Goal: Task Accomplishment & Management: Manage account settings

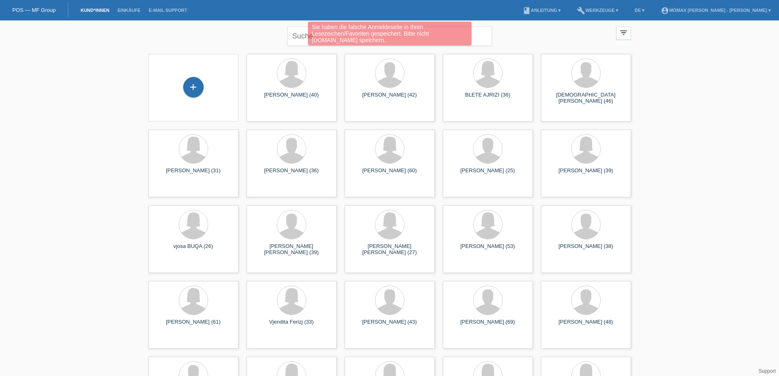
click at [302, 38] on div "Sie haben die falsche Anmeldeseite in Ihren Lesezeichen/Favoriten gespeichert. …" at bounding box center [389, 35] width 467 height 26
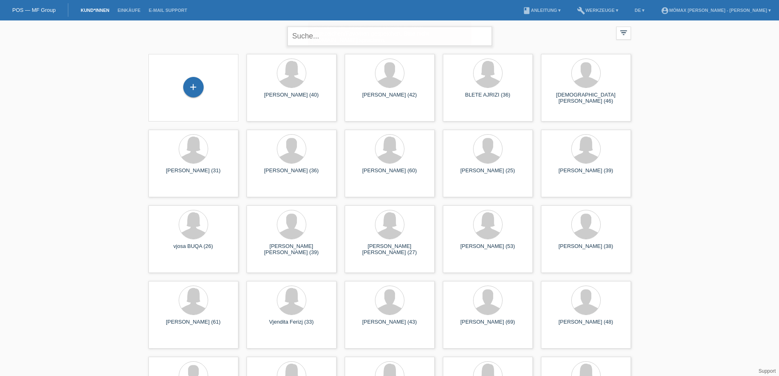
click at [297, 36] on input "text" at bounding box center [389, 36] width 204 height 19
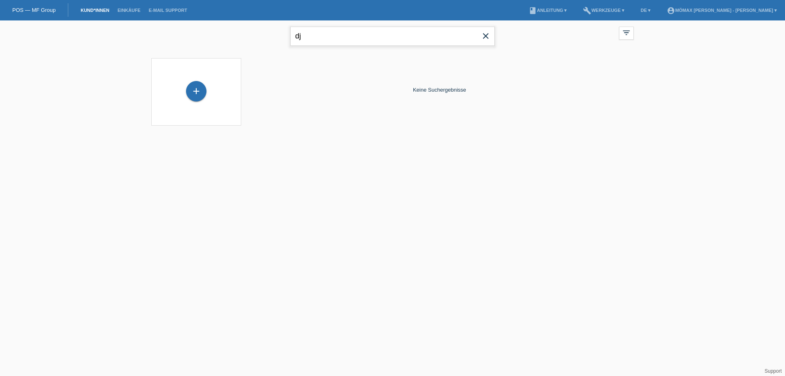
type input "d"
type input ","
type input "M"
click at [89, 11] on link "Kund*innen" at bounding box center [94, 10] width 37 height 5
drag, startPoint x: 486, startPoint y: 34, endPoint x: 480, endPoint y: 31, distance: 5.9
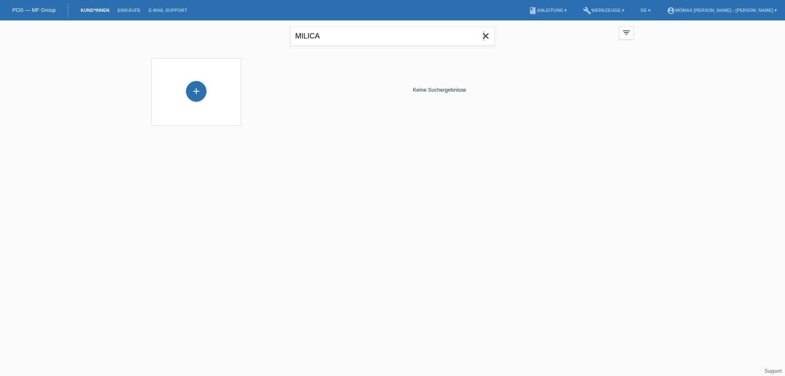
click at [484, 34] on icon "close" at bounding box center [486, 36] width 10 height 10
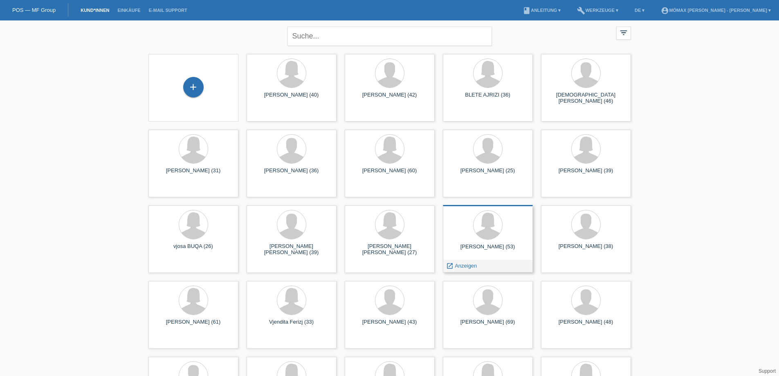
click at [481, 264] on div "launch Anzeigen" at bounding box center [487, 266] width 89 height 12
click at [464, 268] on span "Anzeigen" at bounding box center [466, 265] width 22 height 6
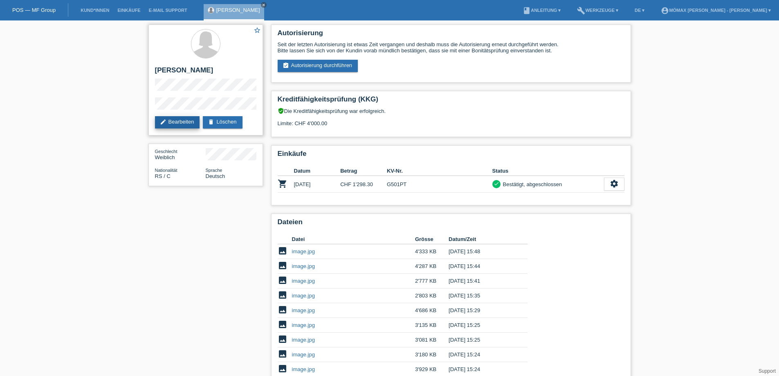
click at [167, 121] on link "edit Bearbeiten" at bounding box center [177, 122] width 45 height 12
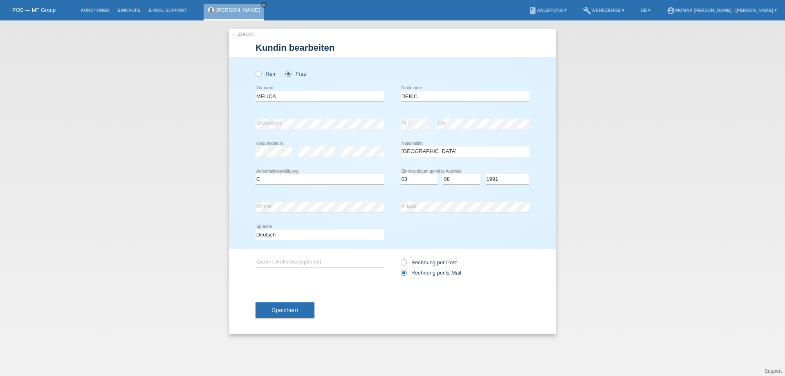
select select "RS"
select select "C"
select select "03"
select select "08"
select select "1991"
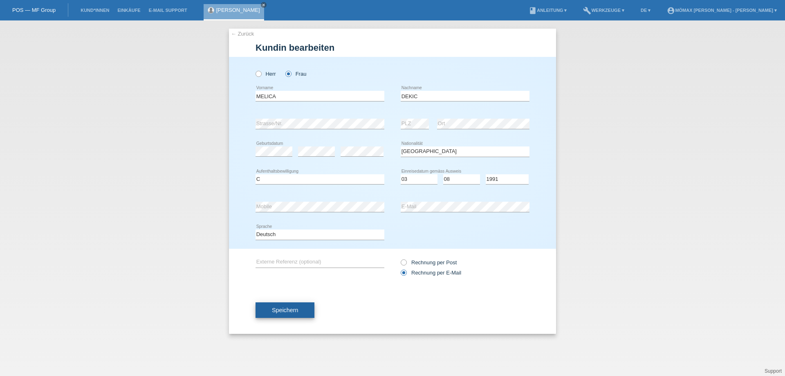
click at [281, 310] on span "Speichern" at bounding box center [285, 310] width 26 height 7
